Goal: Check status: Check status

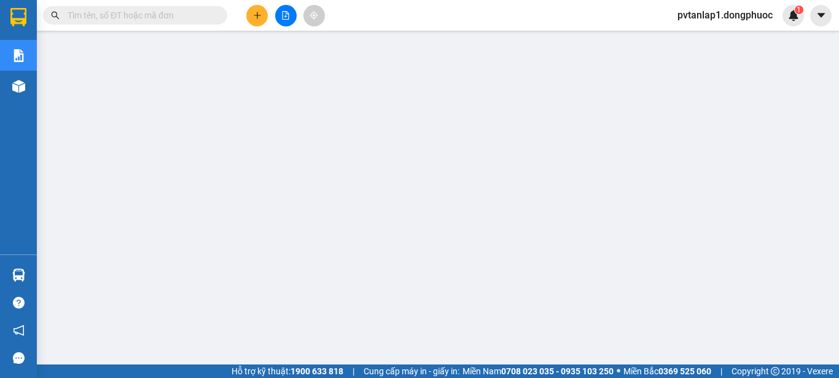
click at [188, 11] on input "text" at bounding box center [140, 16] width 145 height 14
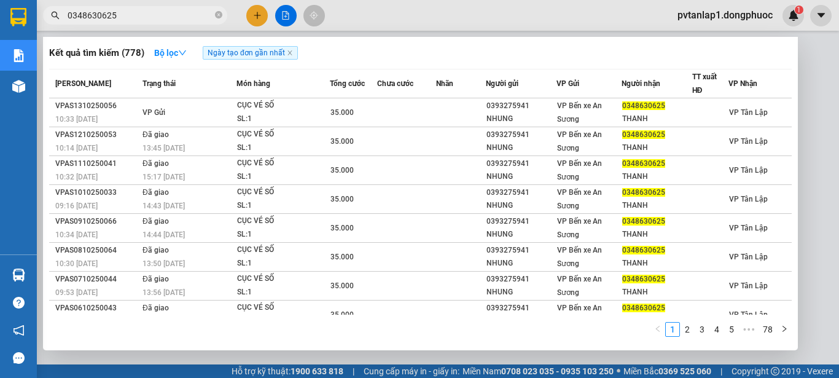
type input "0348630625"
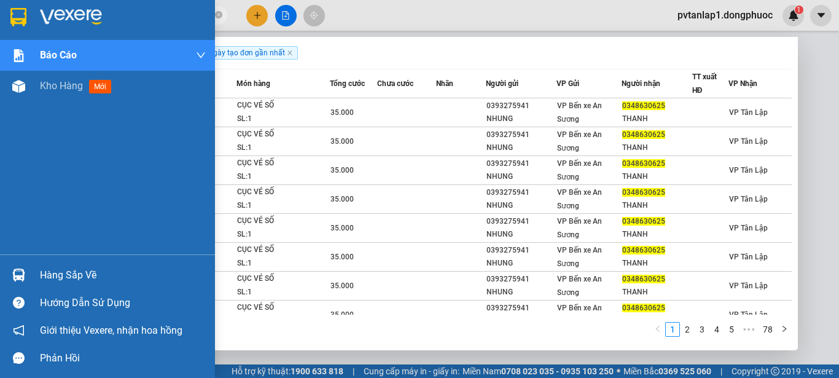
click at [33, 267] on div "Hàng sắp về" at bounding box center [107, 275] width 215 height 28
click at [33, 267] on div "Báo cáo Mẫu 1: Báo cáo dòng tiền theo nhân viên Mẫu 1: Báo cáo dòng tiền theo n…" at bounding box center [107, 189] width 215 height 378
click at [22, 276] on img at bounding box center [18, 274] width 13 height 13
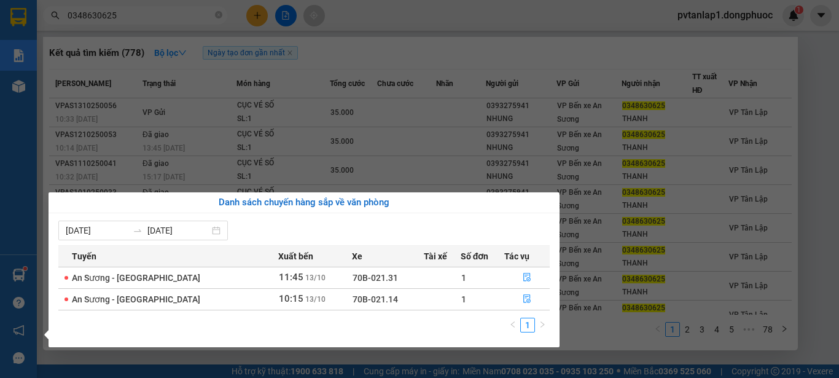
click at [558, 12] on section "Kết quả tìm kiếm ( 778 ) Bộ lọc Ngày tạo đơn gần nhất Mã ĐH Trạng thái Món hàng…" at bounding box center [419, 189] width 839 height 378
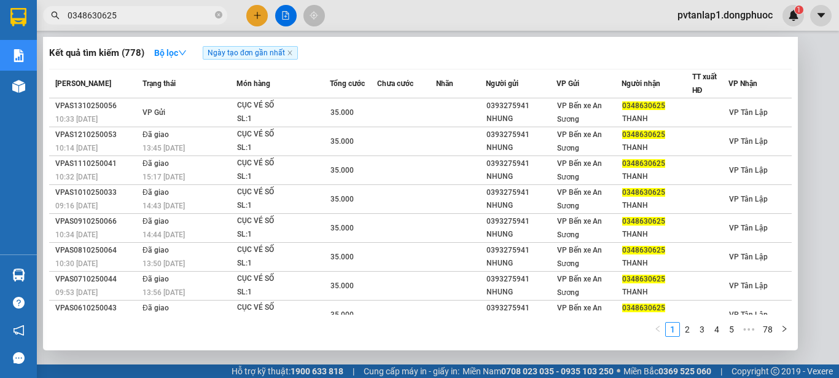
click at [558, 12] on div at bounding box center [419, 189] width 839 height 378
click at [159, 20] on input "0348630625" at bounding box center [140, 16] width 145 height 14
click at [408, 8] on div at bounding box center [419, 189] width 839 height 378
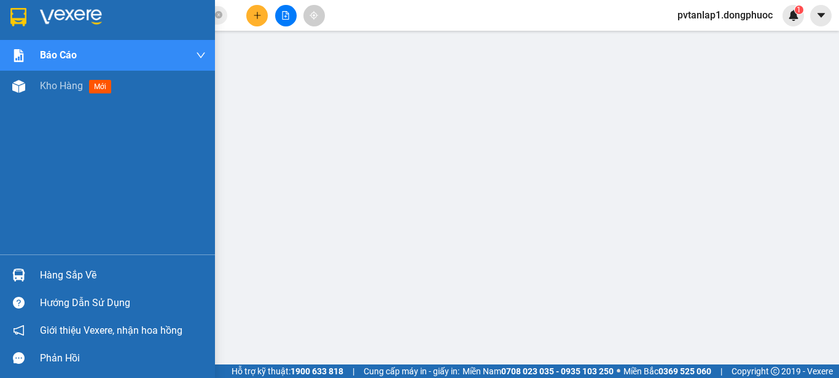
click at [12, 11] on img at bounding box center [18, 17] width 16 height 18
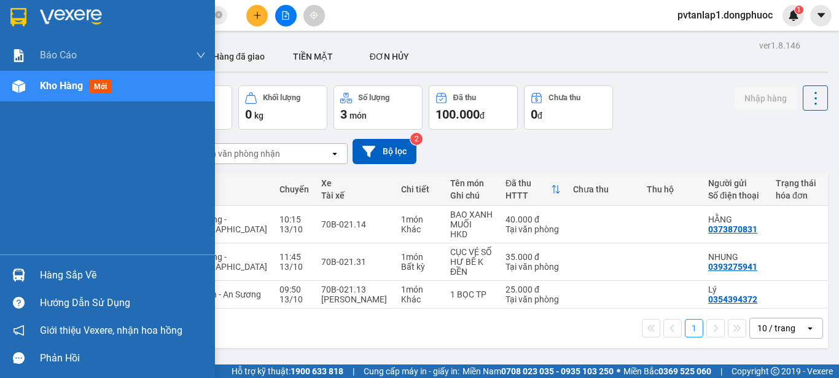
click at [33, 272] on div "Hàng sắp về" at bounding box center [107, 275] width 215 height 28
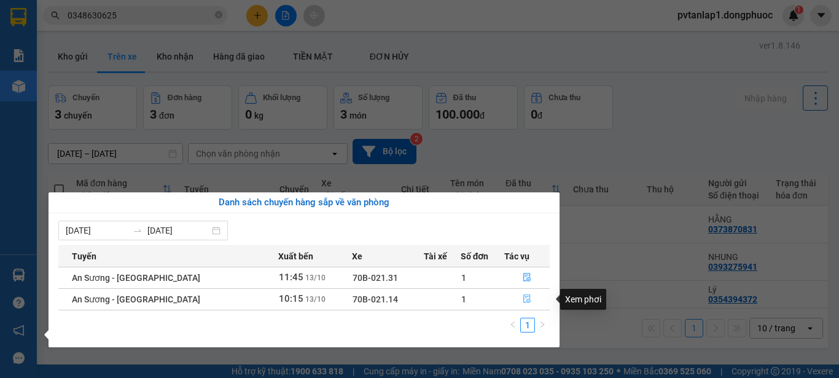
click at [526, 300] on icon "file-done" at bounding box center [527, 298] width 9 height 9
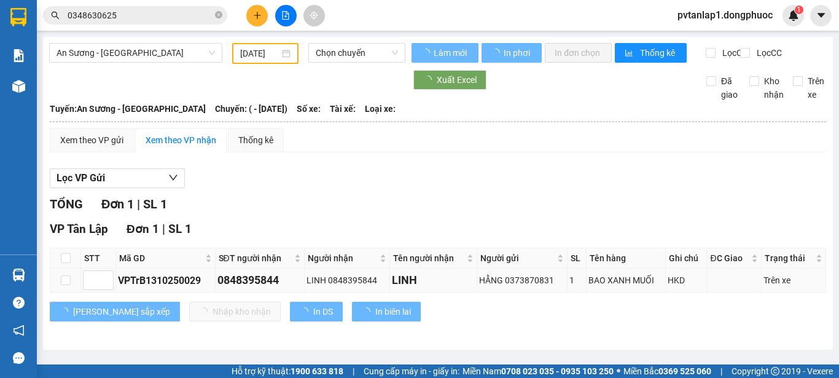
type input "[DATE]"
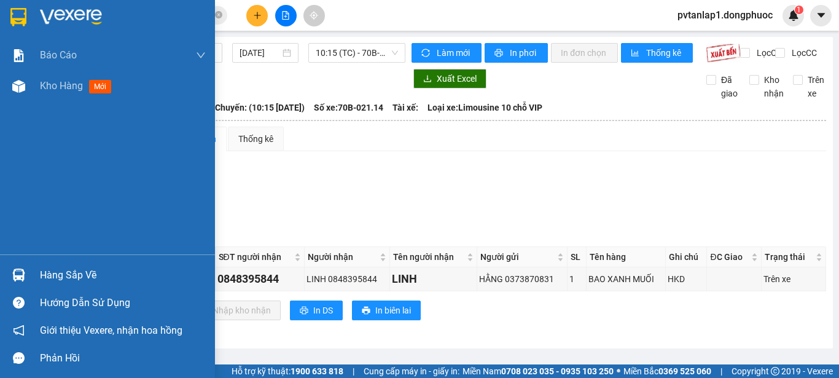
click at [50, 263] on div "Hàng sắp về" at bounding box center [107, 275] width 215 height 28
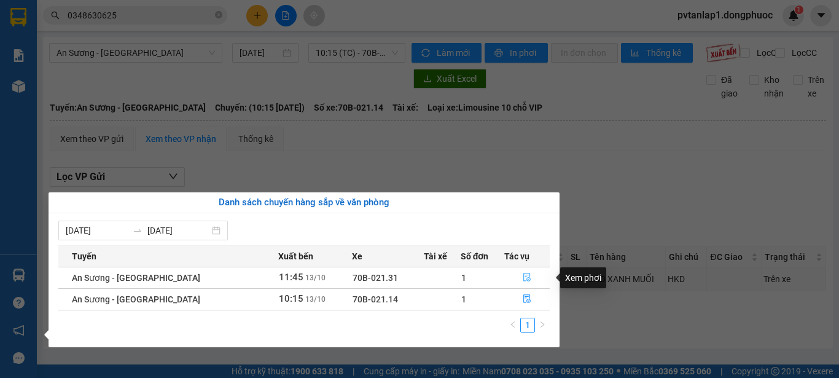
click at [527, 271] on button "button" at bounding box center [527, 278] width 44 height 20
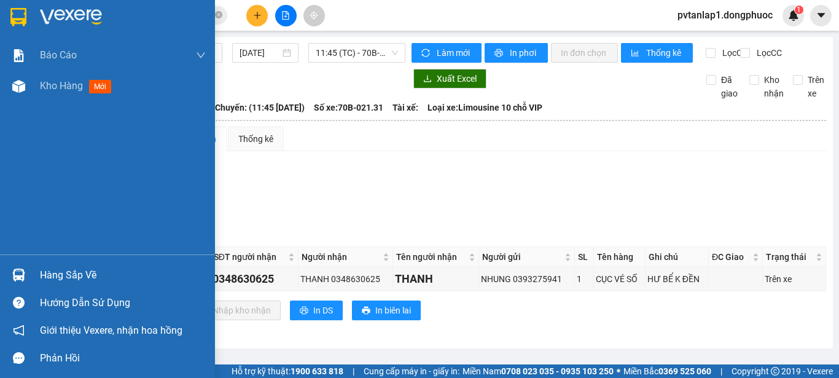
click at [1, 265] on div "Hàng sắp về" at bounding box center [107, 275] width 215 height 28
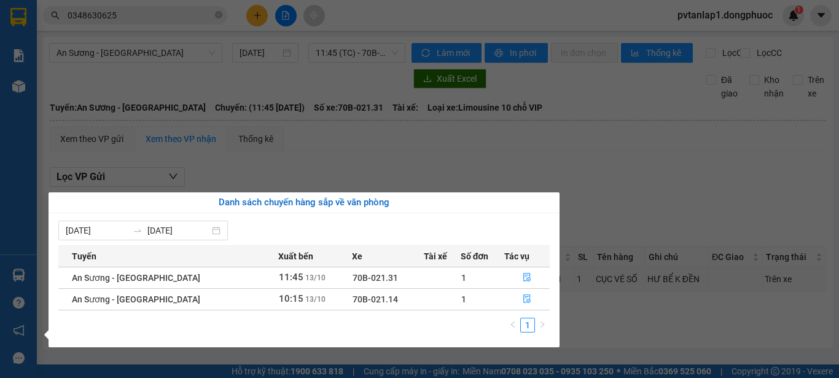
click at [348, 157] on section "Kết quả tìm kiếm ( 778 ) Bộ lọc Ngày tạo đơn gần nhất Mã ĐH Trạng thái Món hàng…" at bounding box center [419, 189] width 839 height 378
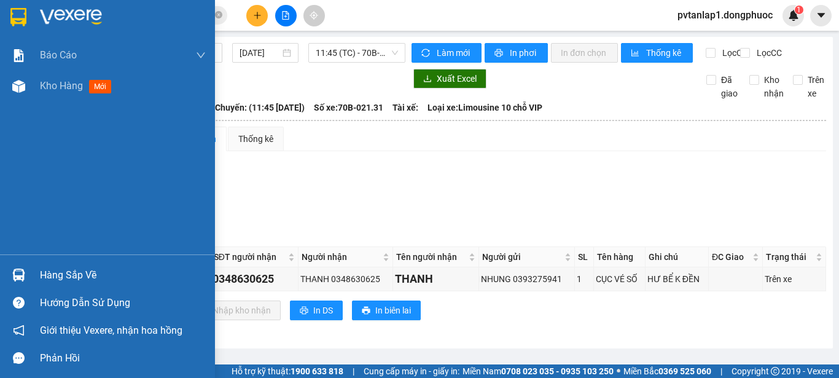
drag, startPoint x: 50, startPoint y: 281, endPoint x: 64, endPoint y: 265, distance: 20.9
click at [53, 278] on div "Hàng sắp về" at bounding box center [123, 275] width 166 height 18
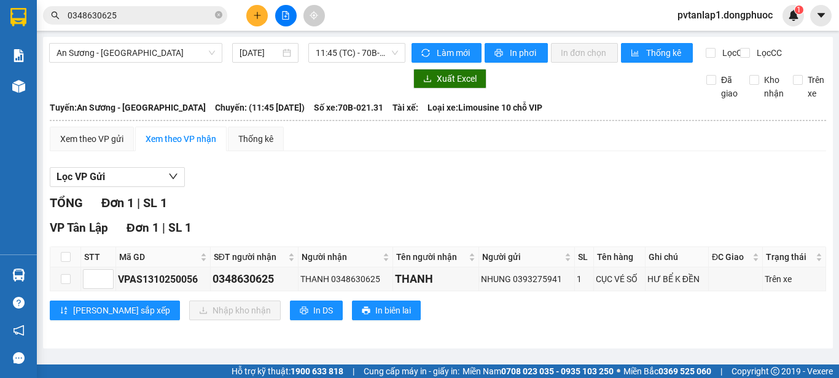
click at [406, 166] on section "Kết quả tìm kiếm ( 778 ) Bộ lọc Ngày tạo đơn gần nhất Mã ĐH Trạng thái Món hàng…" at bounding box center [419, 189] width 839 height 378
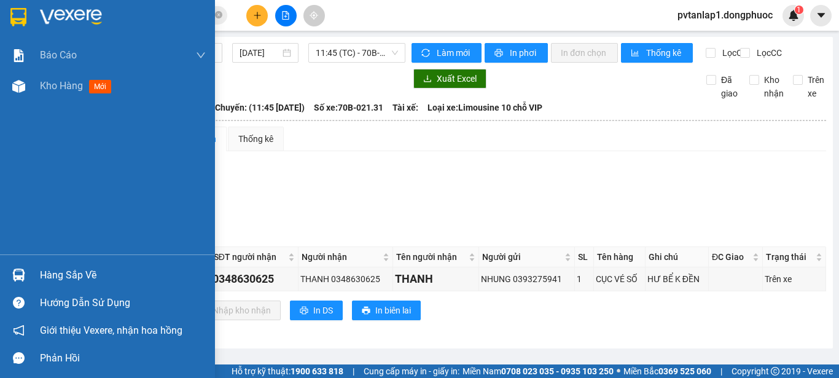
click at [22, 13] on img at bounding box center [18, 17] width 16 height 18
